Goal: Communication & Community: Answer question/provide support

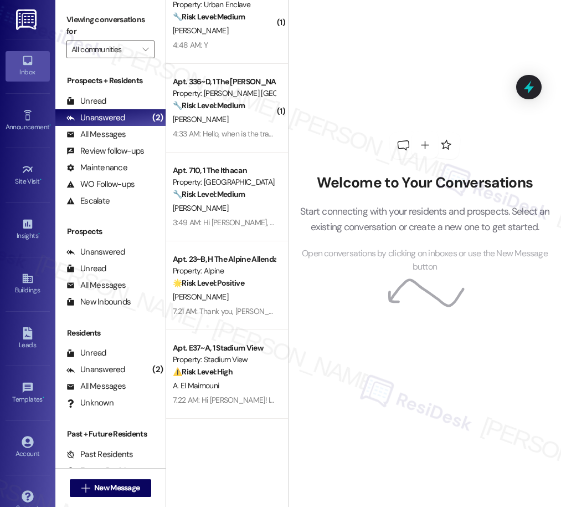
scroll to position [814, 0]
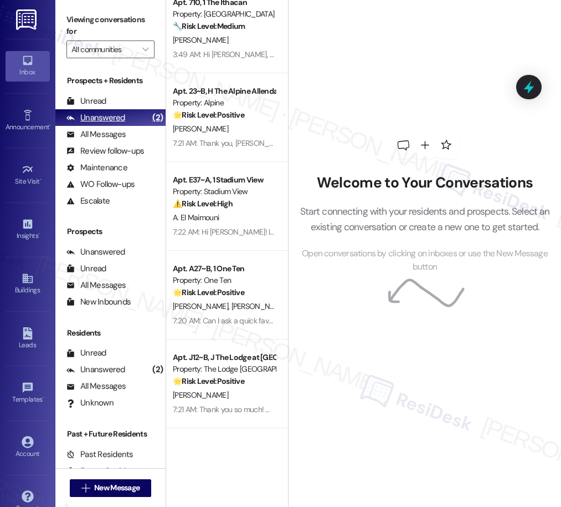
click at [122, 120] on div "Unanswered" at bounding box center [96, 118] width 59 height 12
click at [30, 448] on div "Account" at bounding box center [27, 453] width 55 height 11
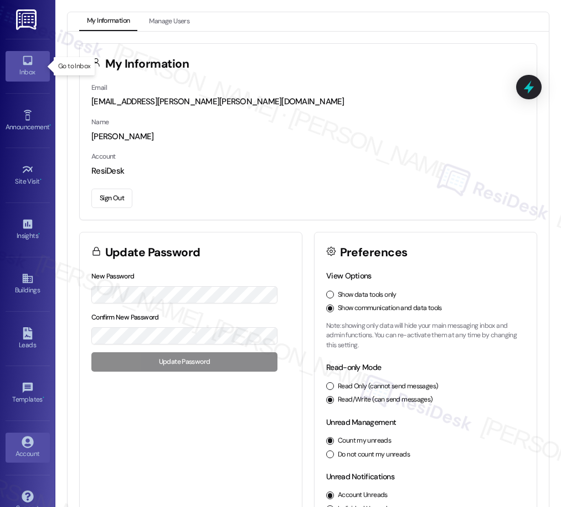
click at [22, 65] on icon at bounding box center [28, 60] width 12 height 12
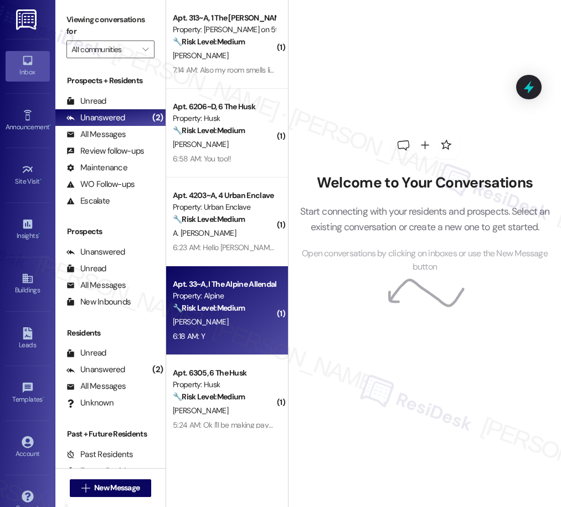
click at [244, 335] on div "6:18 AM: Y 6:18 AM: Y" at bounding box center [224, 336] width 105 height 14
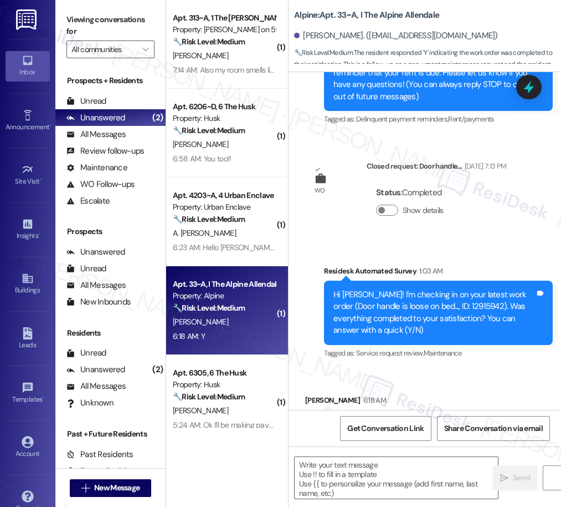
type textarea "Fetching suggested responses. Please feel free to read through the conversation…"
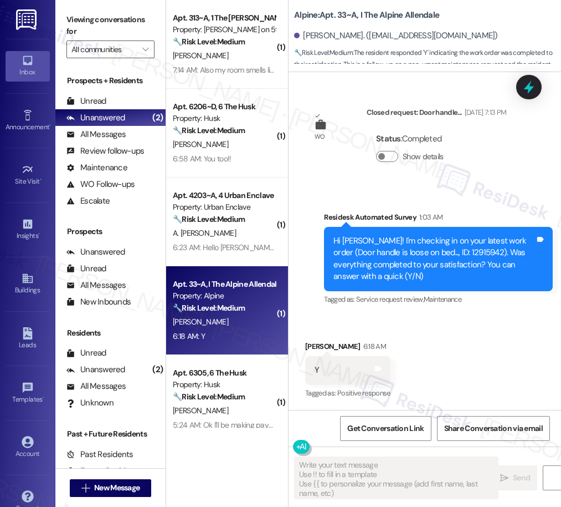
scroll to position [227, 0]
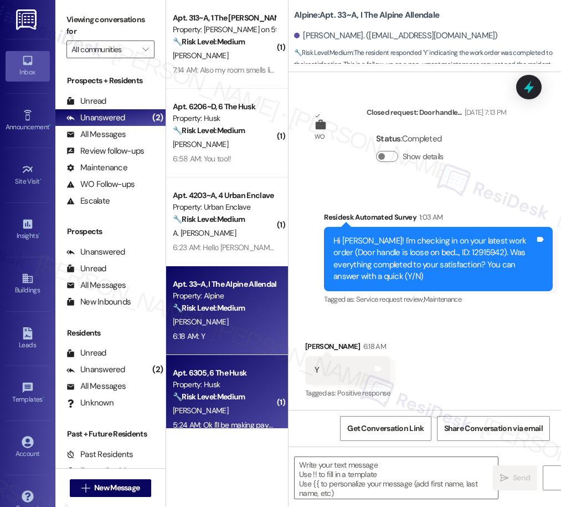
click at [241, 377] on div "Apt. 6305, 6 The Husk" at bounding box center [224, 373] width 103 height 12
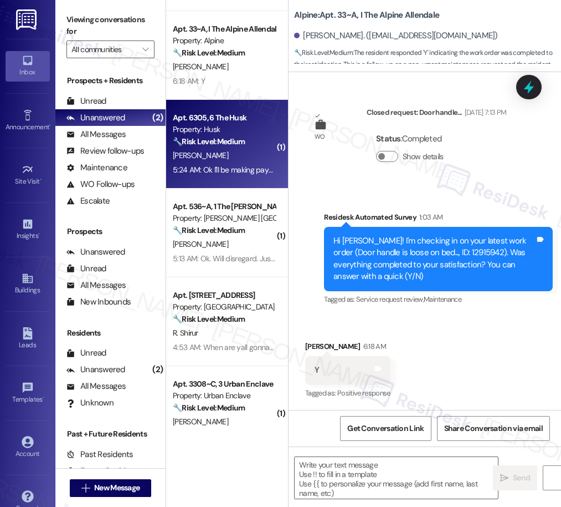
type textarea "Fetching suggested responses. Please feel free to read through the conversation…"
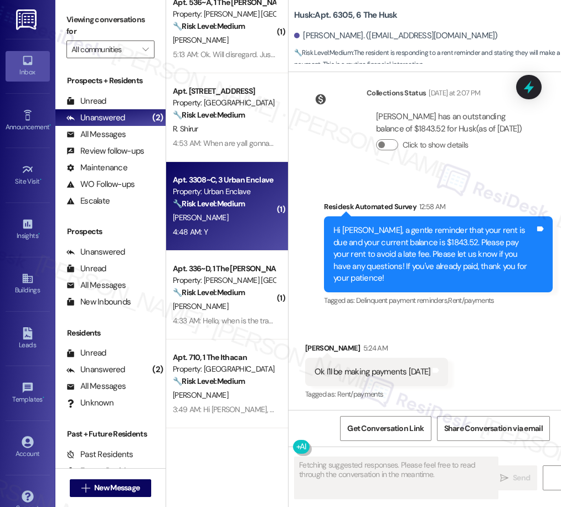
scroll to position [1511, 0]
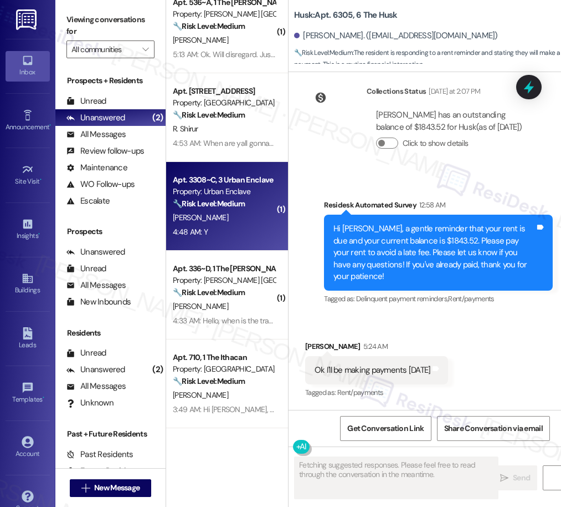
click at [236, 235] on div "4:48 AM: Y 4:48 AM: Y" at bounding box center [224, 232] width 105 height 14
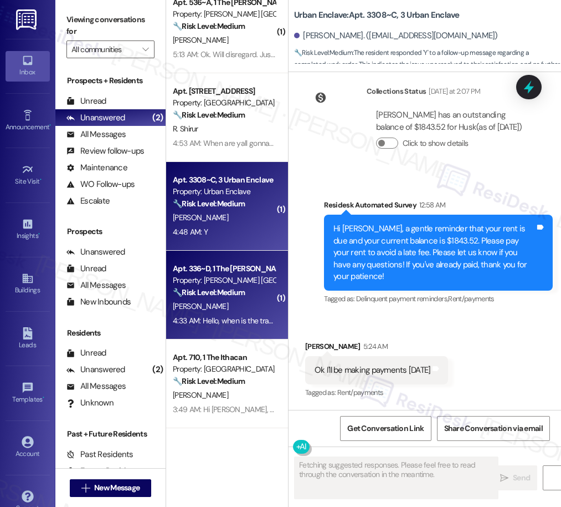
scroll to position [0, 0]
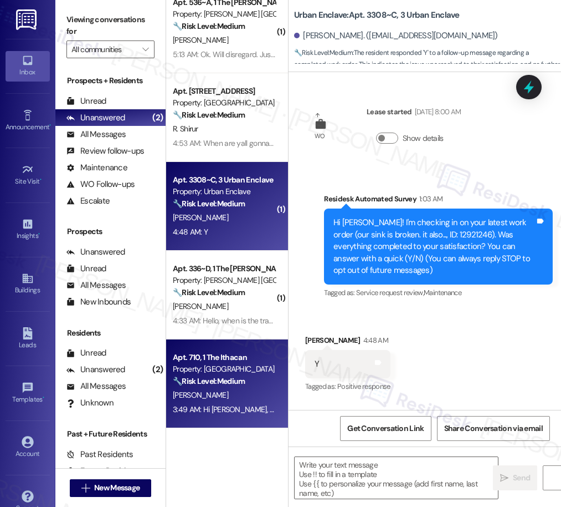
click at [241, 354] on div "Apt. 710, 1 The Ithacan" at bounding box center [224, 357] width 103 height 12
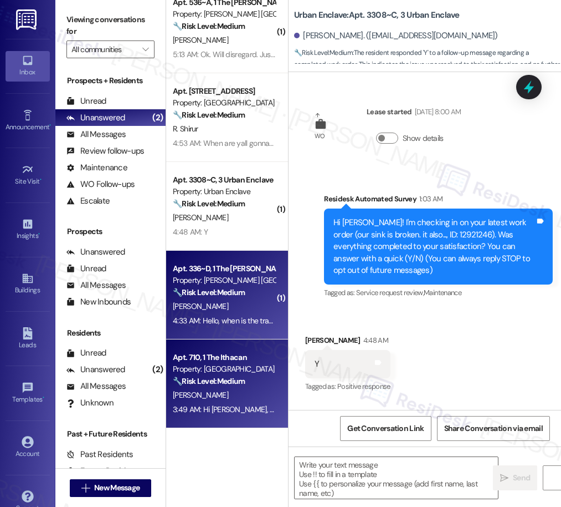
type textarea "Fetching suggested responses. Please feel free to read through the conversation…"
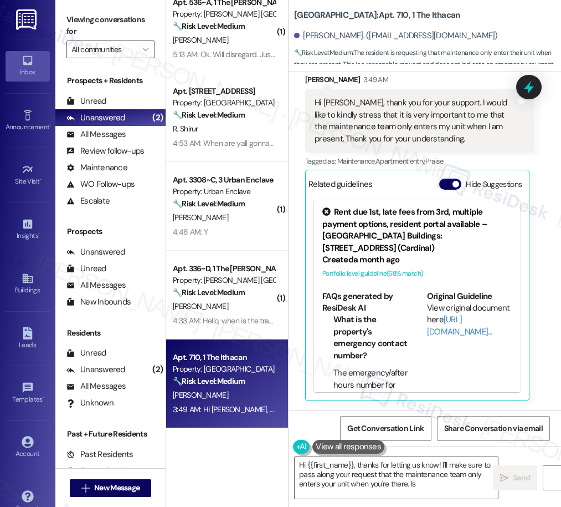
scroll to position [8973, 0]
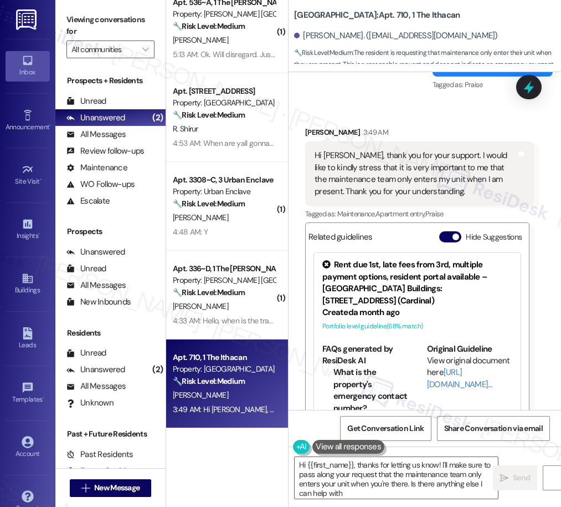
type textarea "Hi {{first_name}}, thanks for letting us know! I'll make sure to pass along you…"
